Goal: Register for event/course

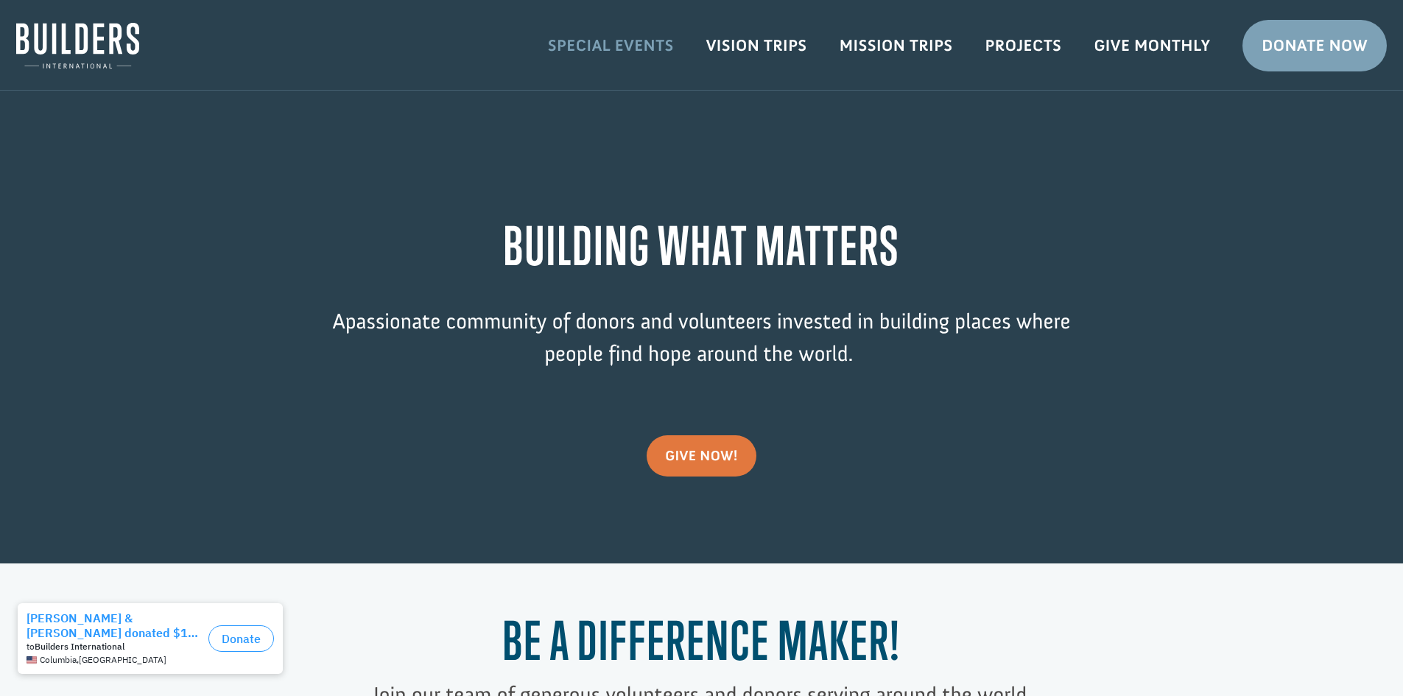
click at [614, 45] on link "Special Events" at bounding box center [611, 45] width 158 height 43
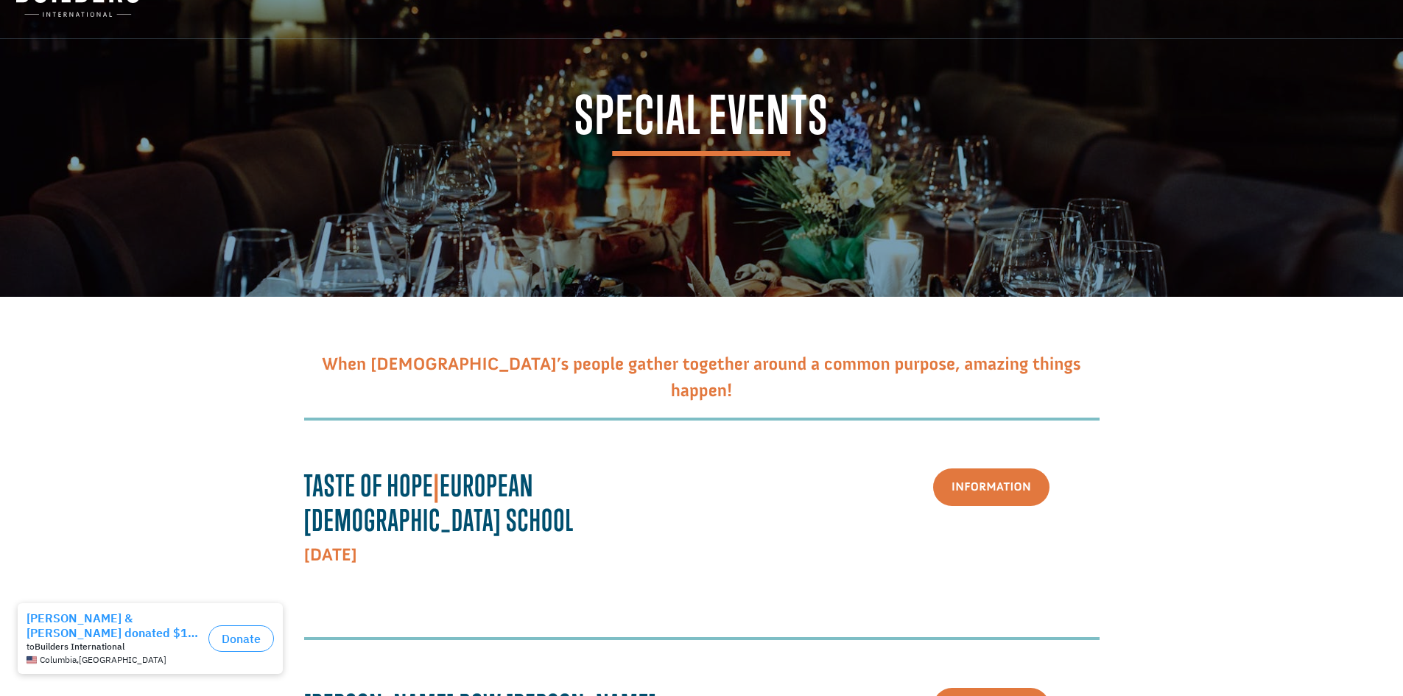
scroll to position [147, 0]
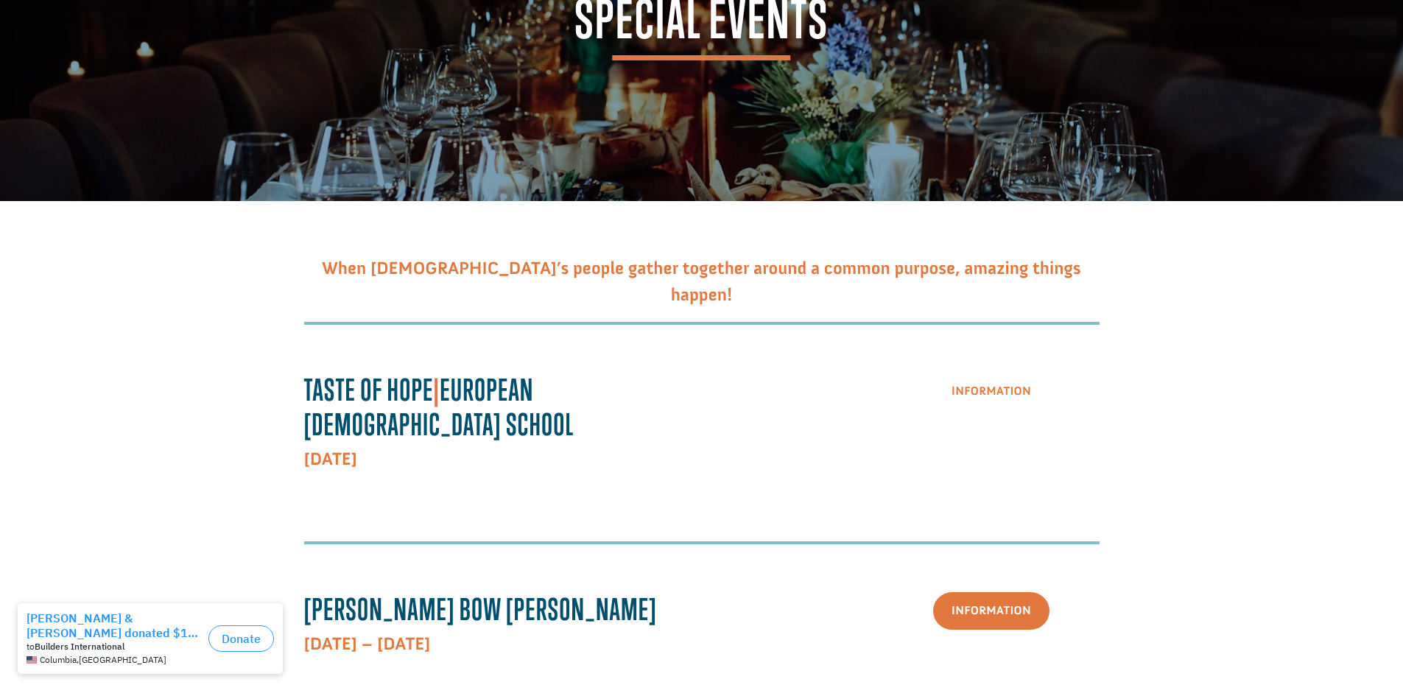
click at [1013, 400] on link "Information" at bounding box center [991, 392] width 116 height 38
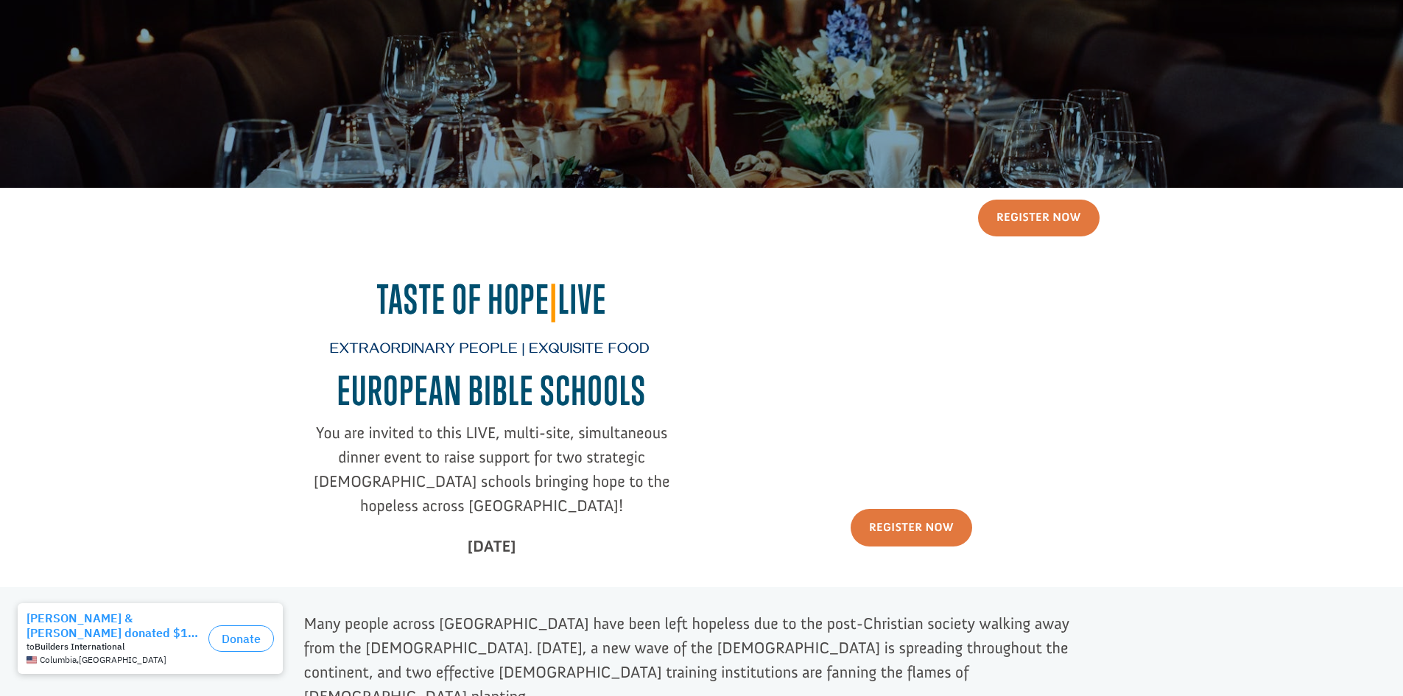
scroll to position [368, 0]
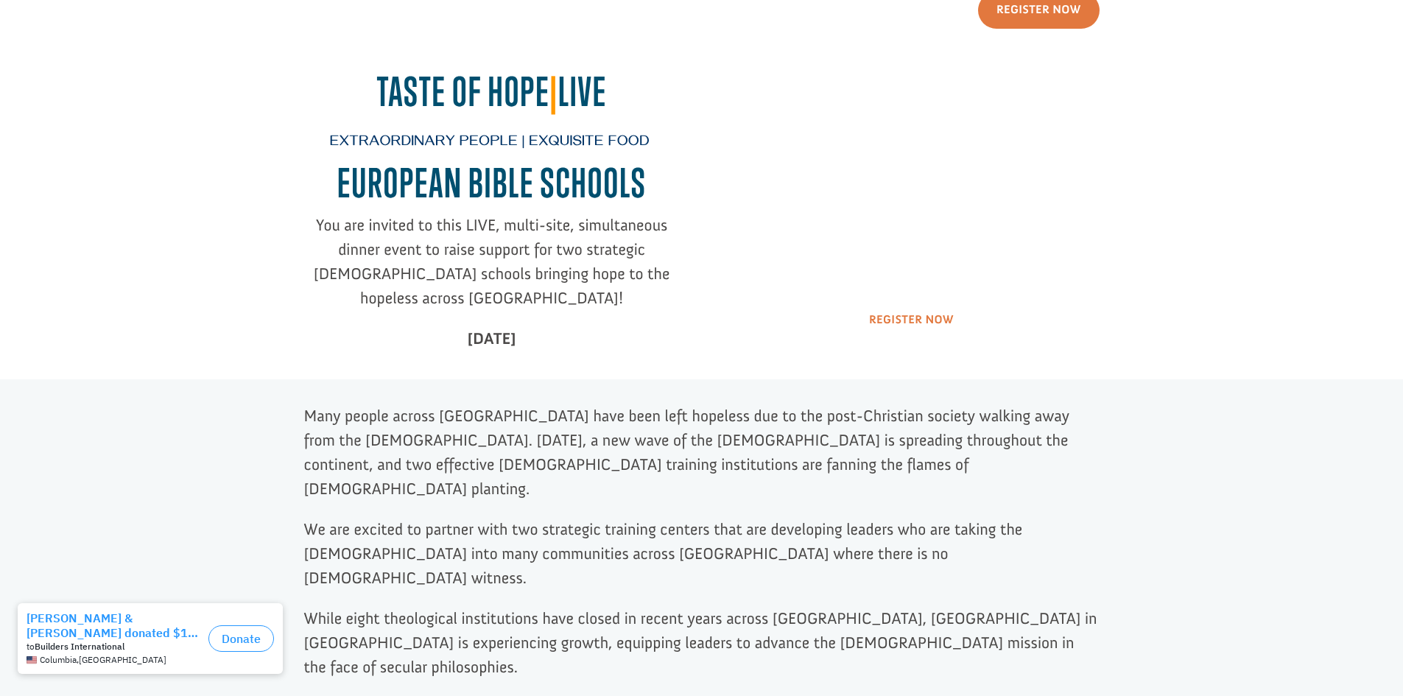
click at [883, 318] on link "Register Now" at bounding box center [912, 320] width 122 height 38
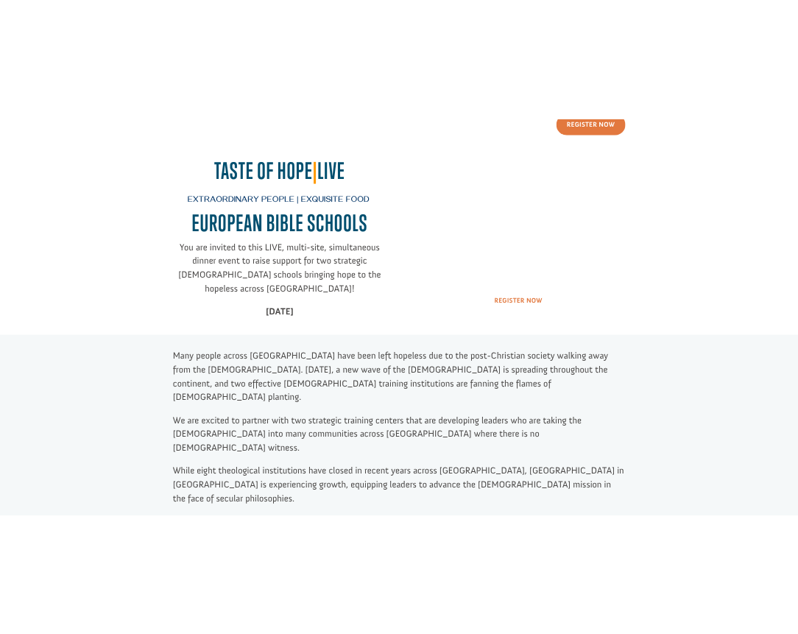
scroll to position [337, 0]
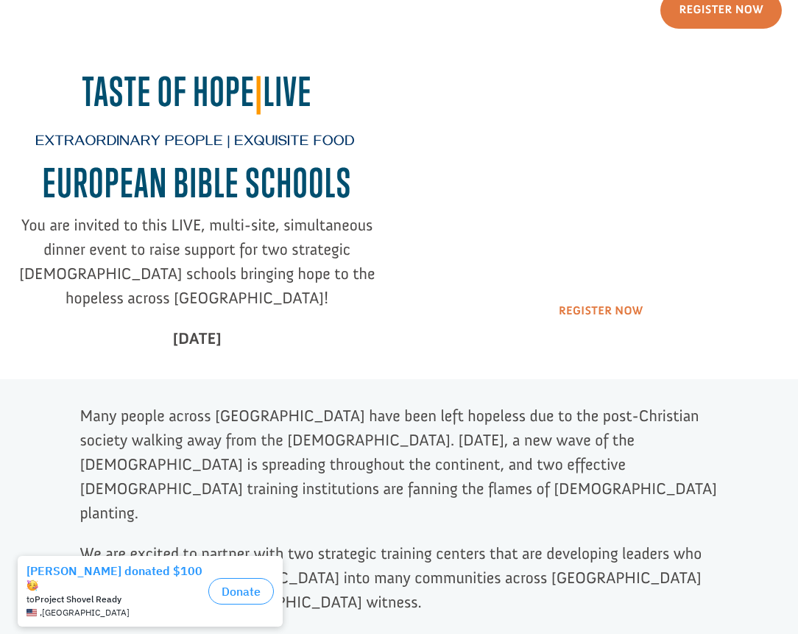
click at [566, 311] on link "Register Now" at bounding box center [602, 311] width 122 height 38
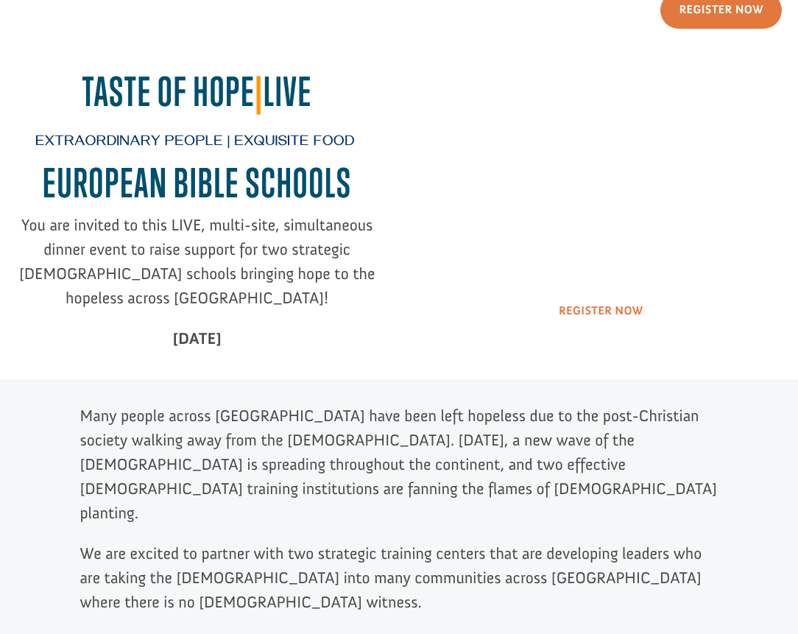
click at [589, 314] on link "Register Now" at bounding box center [602, 311] width 122 height 38
